Goal: Task Accomplishment & Management: Manage account settings

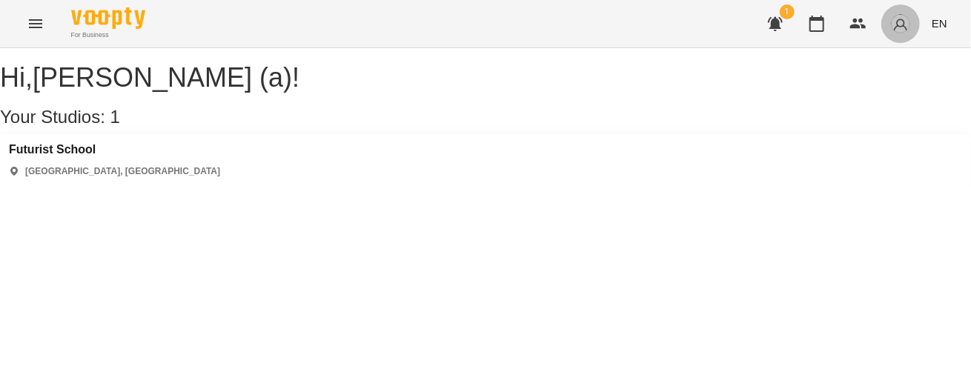
click at [913, 27] on button "button" at bounding box center [900, 23] width 39 height 39
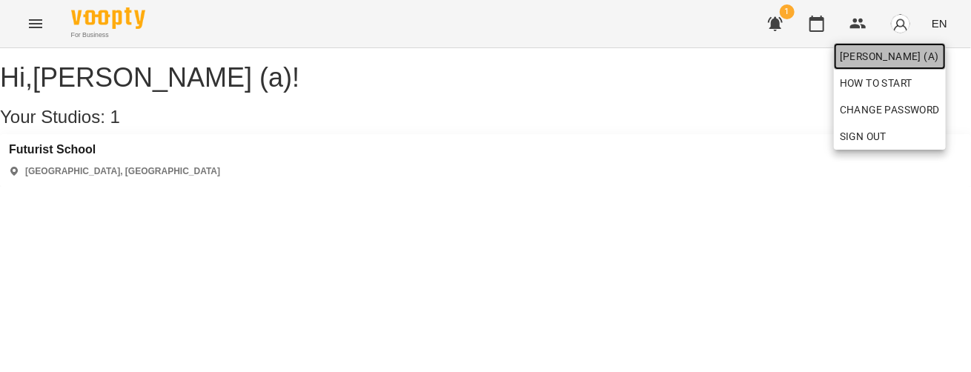
click at [907, 57] on span "Валюшко Іванна (а)" at bounding box center [889, 56] width 100 height 18
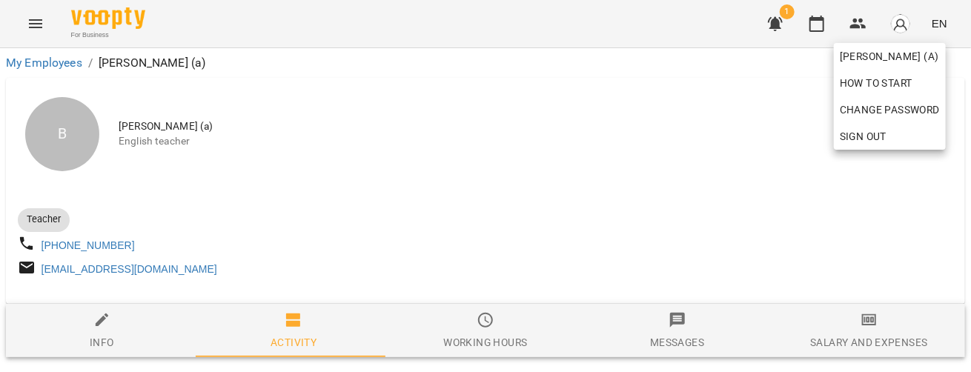
click at [888, 134] on span "Sign Out" at bounding box center [889, 136] width 100 height 18
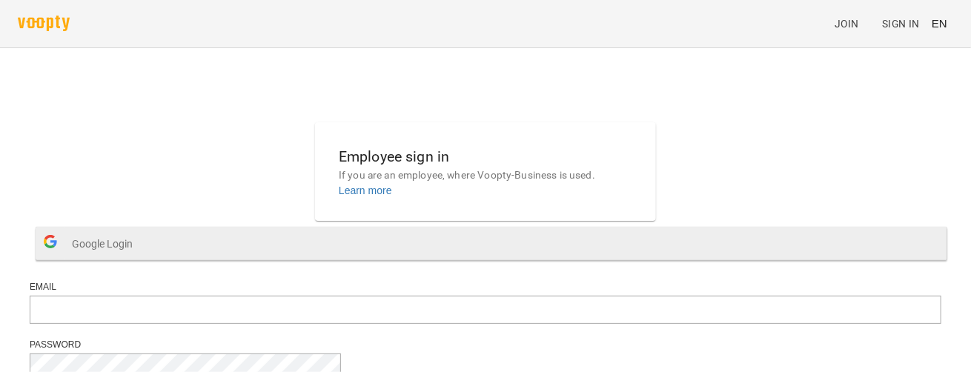
click at [512, 260] on button "Google Login" at bounding box center [491, 243] width 911 height 33
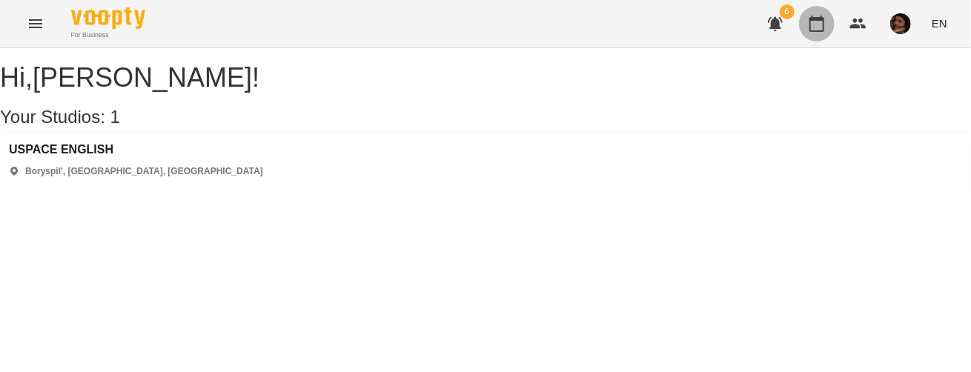
click at [822, 27] on icon "button" at bounding box center [817, 24] width 18 height 18
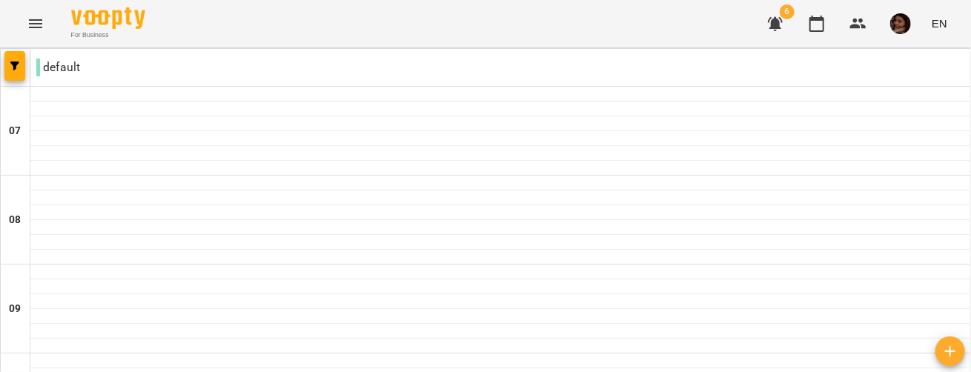
type input "**********"
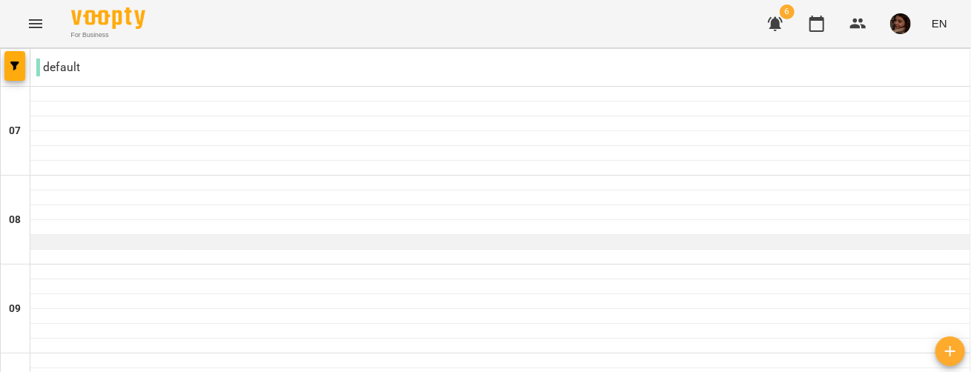
scroll to position [1128, 0]
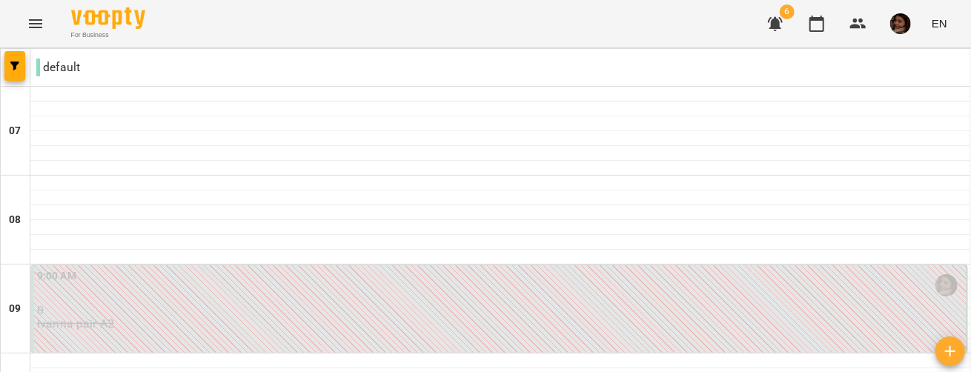
scroll to position [979, 0]
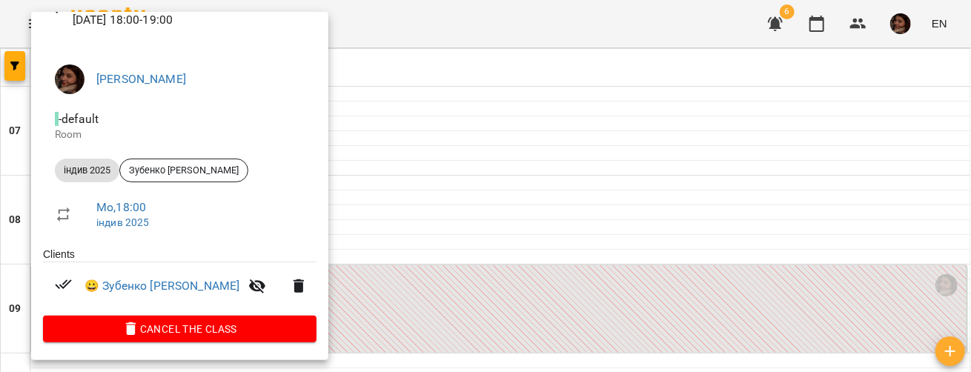
scroll to position [0, 0]
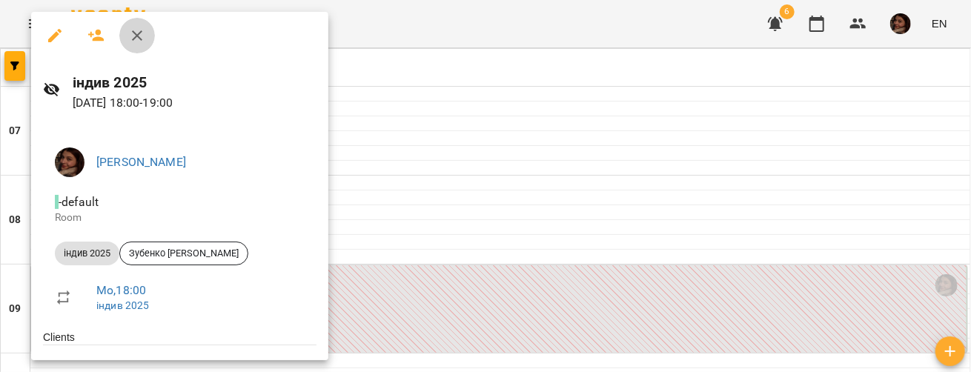
click at [135, 37] on icon "button" at bounding box center [137, 35] width 10 height 10
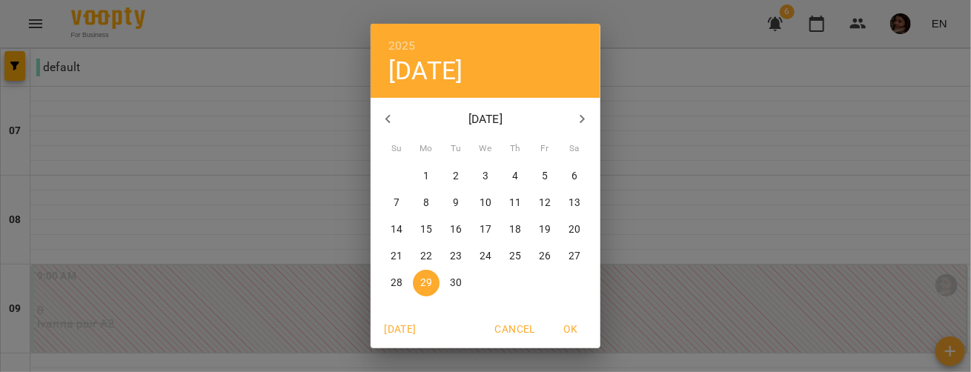
click at [573, 118] on icon "button" at bounding box center [582, 119] width 18 height 18
click at [390, 286] on p "26" at bounding box center [396, 283] width 12 height 15
type input "**********"
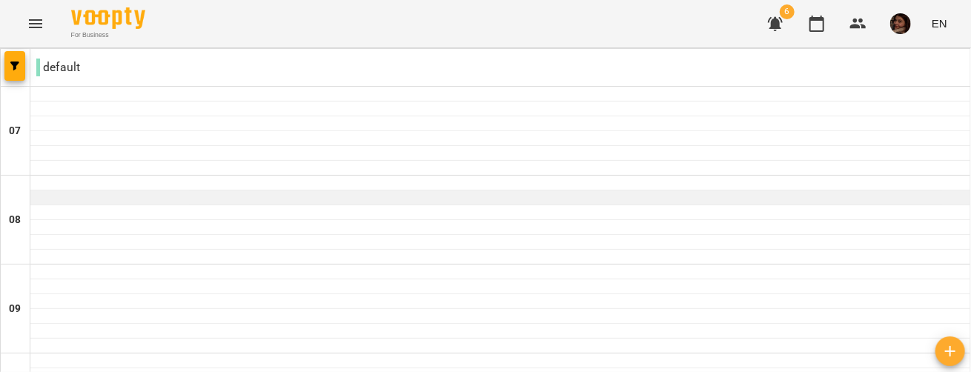
scroll to position [116, 0]
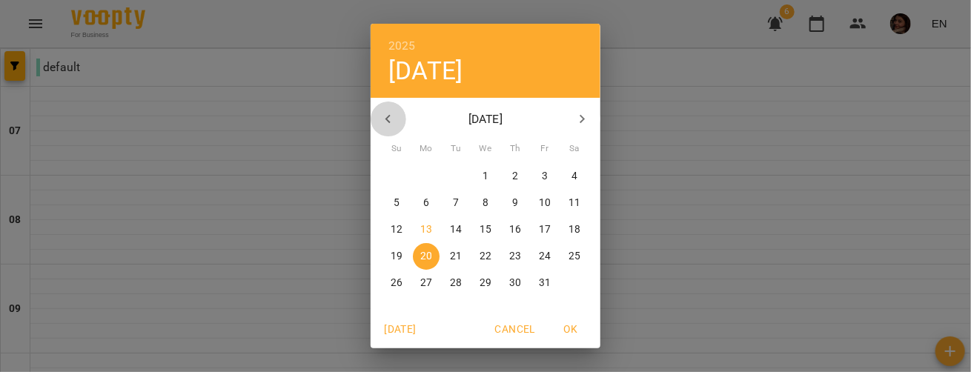
click at [393, 122] on button "button" at bounding box center [388, 120] width 36 height 36
click at [420, 281] on p "29" at bounding box center [426, 283] width 12 height 15
type input "**********"
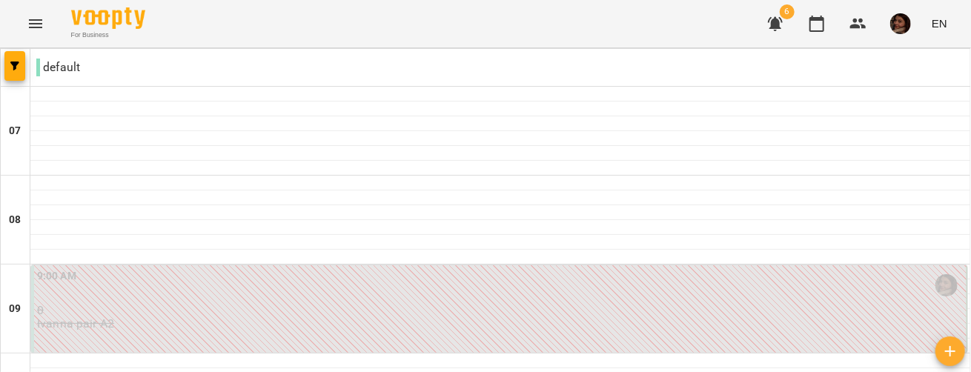
scroll to position [921, 0]
